Goal: Information Seeking & Learning: Learn about a topic

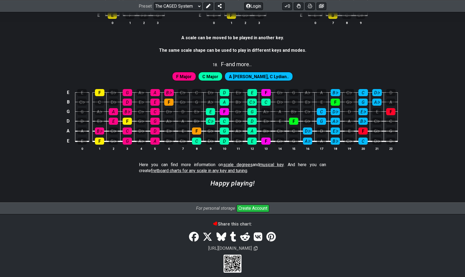
scroll to position [1447, 0]
click at [227, 162] on span "scale degrees" at bounding box center [237, 164] width 29 height 5
select select "/scale-degrees-and-intervals"
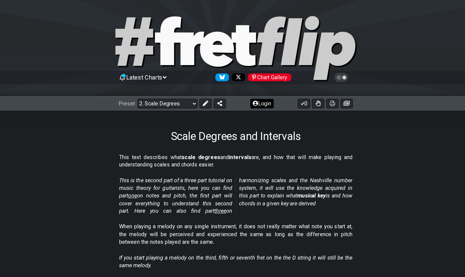
click at [244, 87] on button "Login" at bounding box center [253, 83] width 19 height 8
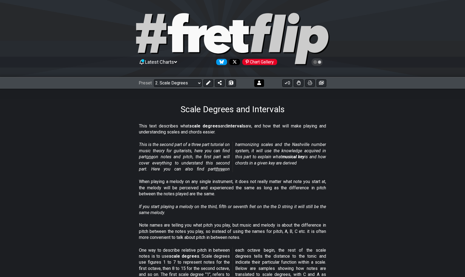
click at [258, 81] on icon at bounding box center [259, 83] width 4 height 4
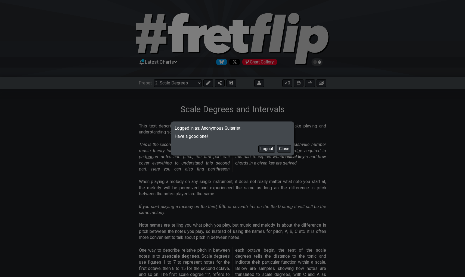
click at [331, 108] on div "Logged in as: Anonymous Guitarist Have a good one! Logout Close" at bounding box center [232, 138] width 465 height 277
click at [291, 131] on span "Have a good one!" at bounding box center [233, 135] width 122 height 8
click at [331, 113] on div "Logged in as: Anonymous Guitarist Have a good one! Logout Close" at bounding box center [232, 138] width 465 height 277
click at [289, 149] on button "Close" at bounding box center [284, 148] width 14 height 7
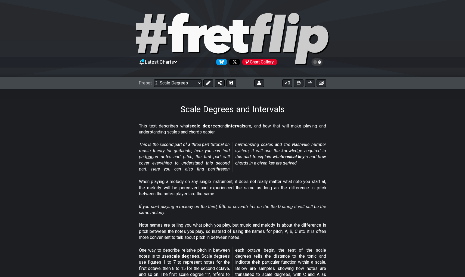
click at [184, 79] on div "Preset Welcome to #fretflip! Initial Preset Custom Preset Minor Pentatonic Majo…" at bounding box center [232, 83] width 465 height 12
click at [184, 83] on select "Welcome to #fretflip! Initial Preset Custom Preset Minor Pentatonic Major Penta…" at bounding box center [178, 83] width 48 height 8
select select "/scale-degrees-and-intervals"
select select "A"
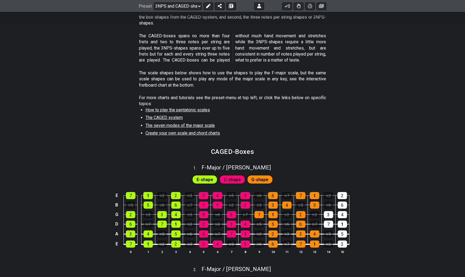
scroll to position [125, 0]
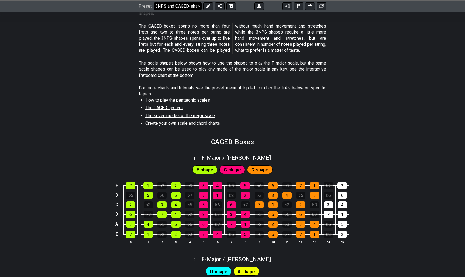
select select "/the-caged-system"
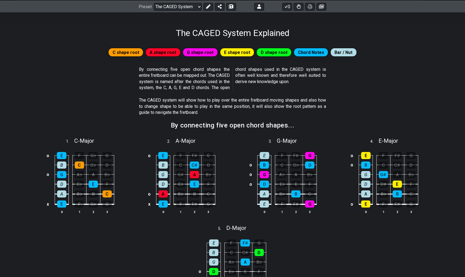
scroll to position [77, 0]
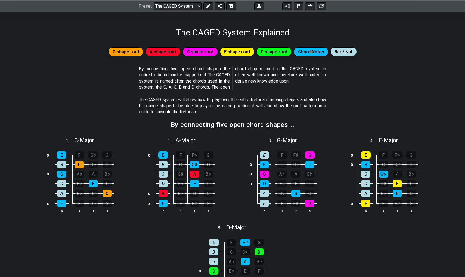
click at [130, 51] on span "C shape root" at bounding box center [126, 52] width 27 height 8
click at [161, 50] on span "A shape root" at bounding box center [163, 52] width 27 height 8
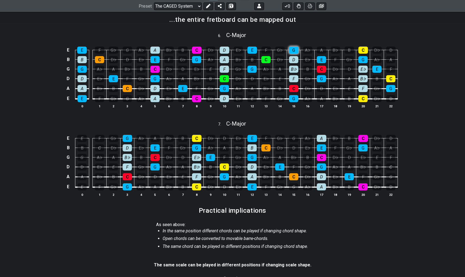
scroll to position [370, 0]
click at [297, 78] on div "F" at bounding box center [293, 78] width 9 height 7
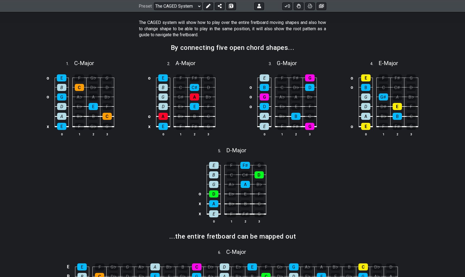
scroll to position [145, 0]
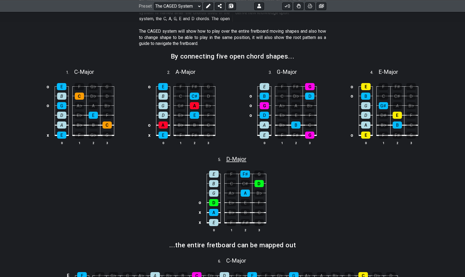
click at [236, 158] on span "D - Major" at bounding box center [236, 159] width 20 height 7
select select "D"
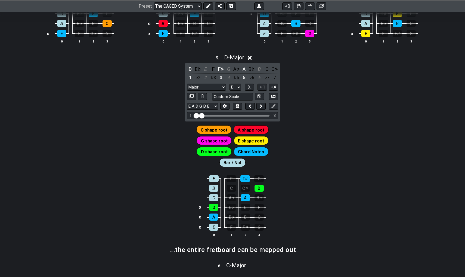
scroll to position [246, 0]
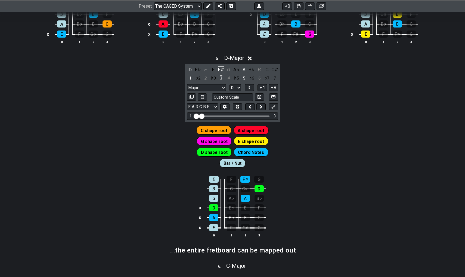
click at [251, 54] on div "5 . D - Major" at bounding box center [233, 56] width 100 height 10
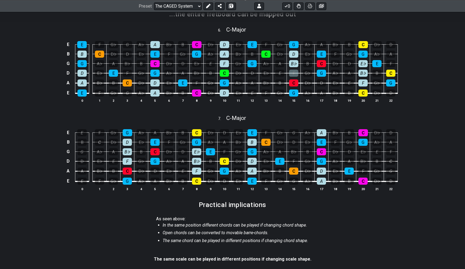
scroll to position [376, 0]
